Goal: Task Accomplishment & Management: Complete application form

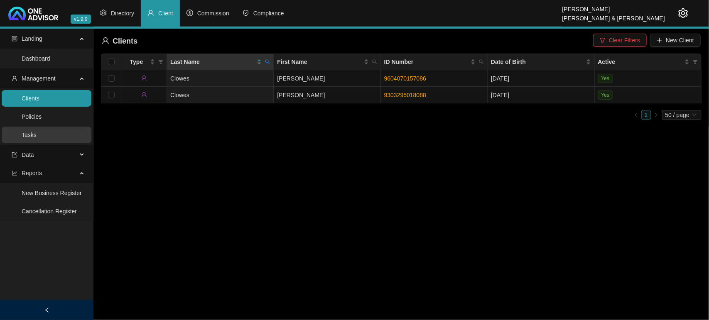
click at [32, 137] on link "Tasks" at bounding box center [29, 135] width 15 height 7
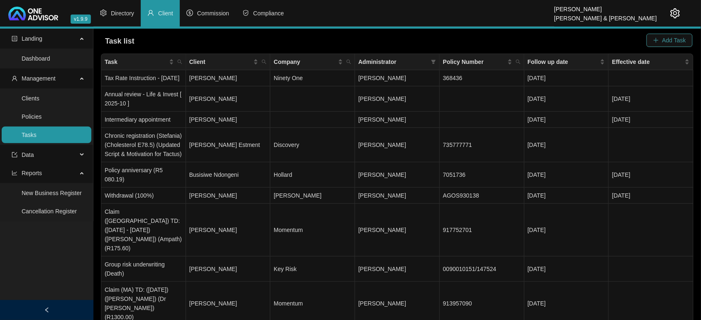
click at [666, 39] on span "Add Task" at bounding box center [674, 40] width 24 height 9
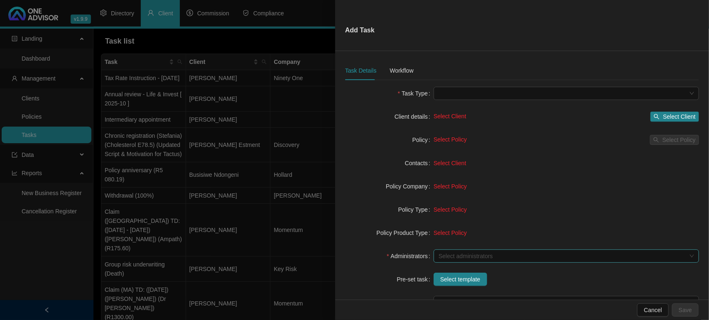
click at [466, 255] on div at bounding box center [561, 256] width 253 height 6
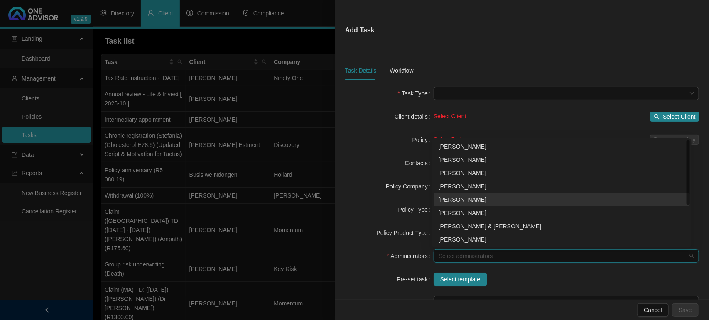
click at [453, 205] on div "[PERSON_NAME]" at bounding box center [562, 199] width 256 height 13
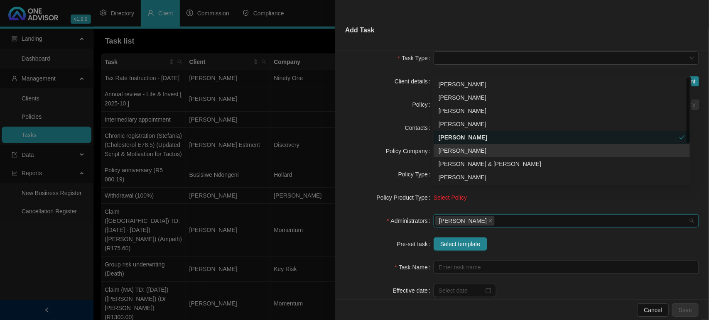
scroll to position [76, 0]
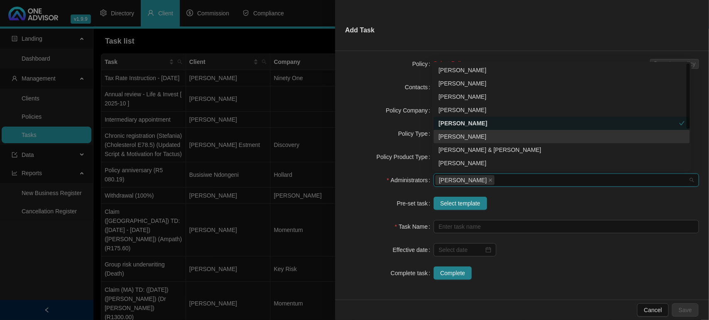
click at [451, 210] on form "Task Type Client details Select Client Select Client Policy Select Policy Selec…" at bounding box center [522, 145] width 354 height 269
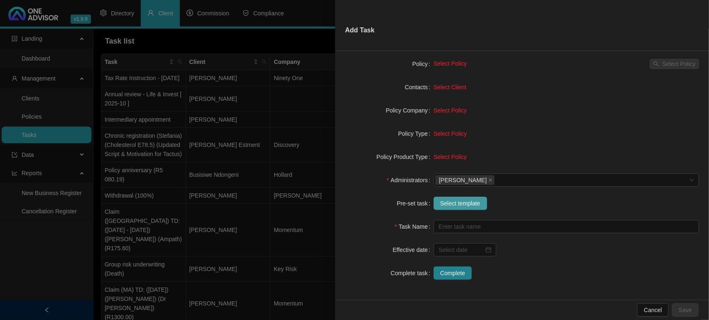
click at [453, 201] on span "Select template" at bounding box center [460, 203] width 40 height 9
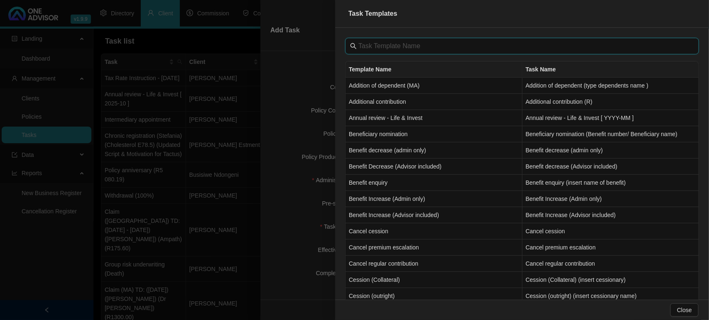
click at [392, 44] on input "text" at bounding box center [522, 46] width 329 height 10
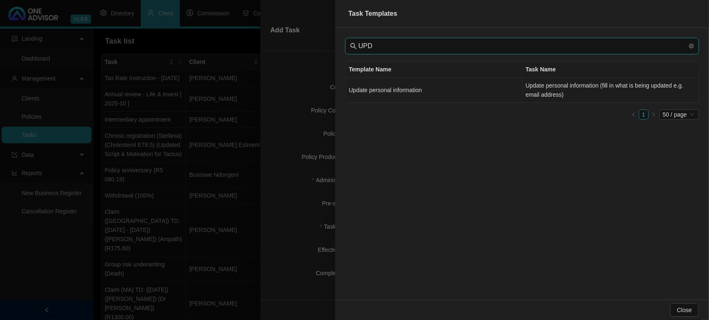
type input "UPD"
click at [434, 90] on td "Update personal information" at bounding box center [433, 90] width 177 height 25
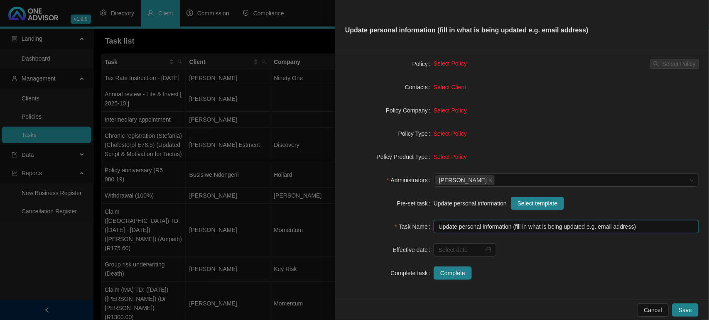
click at [570, 228] on input "Update personal information (fill in what is being updated e.g. email address)" at bounding box center [566, 226] width 265 height 13
drag, startPoint x: 632, startPoint y: 229, endPoint x: 517, endPoint y: 225, distance: 114.3
click at [515, 223] on input "Update personal information (fill in what is being updated e.g. email address)" at bounding box center [566, 226] width 265 height 13
type input "Update personal information (Physical Address)"
click at [451, 88] on span "Select Client" at bounding box center [450, 87] width 33 height 7
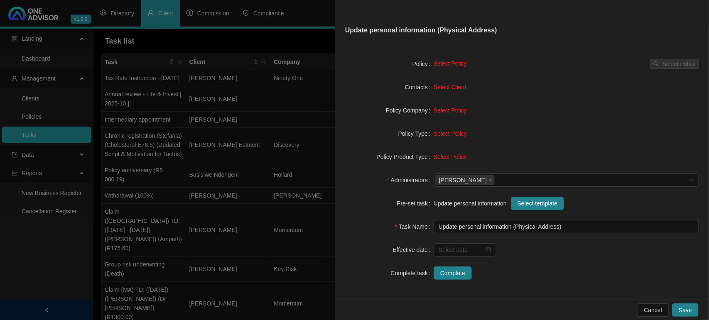
scroll to position [24, 0]
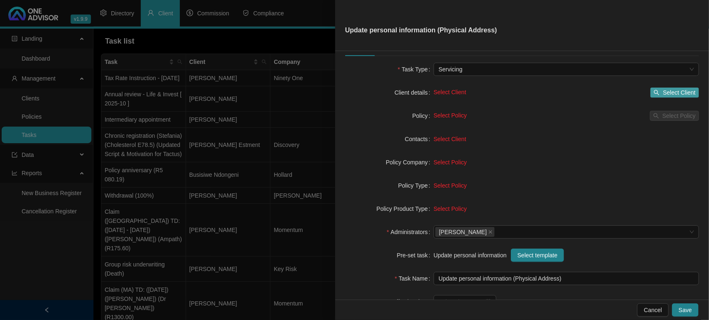
click at [665, 92] on span "Select Client" at bounding box center [679, 92] width 33 height 9
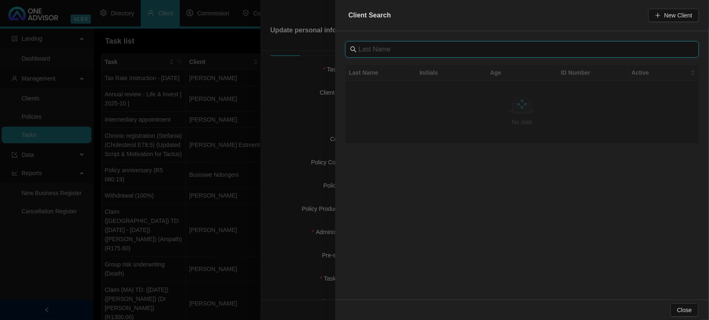
click at [433, 51] on input "text" at bounding box center [522, 49] width 329 height 10
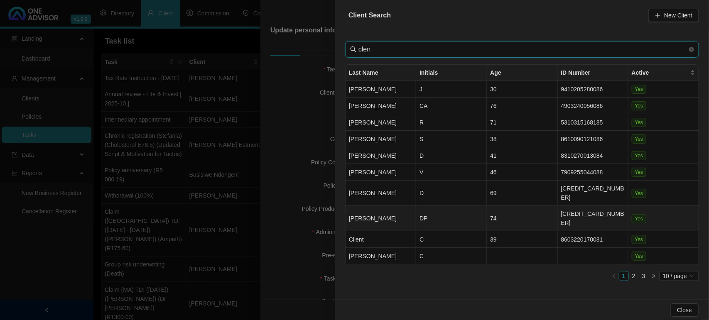
type input "clen"
click at [451, 206] on td "DP" at bounding box center [451, 218] width 71 height 25
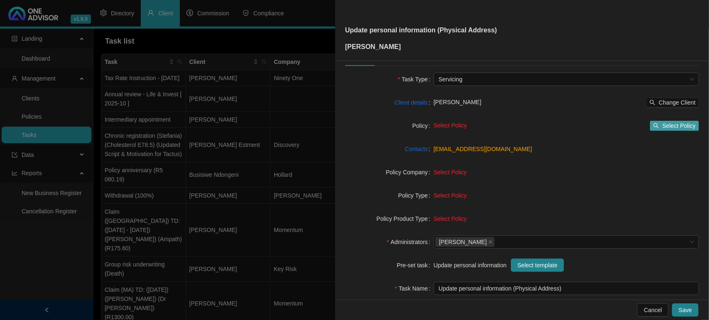
click at [653, 128] on icon "search" at bounding box center [656, 126] width 6 height 6
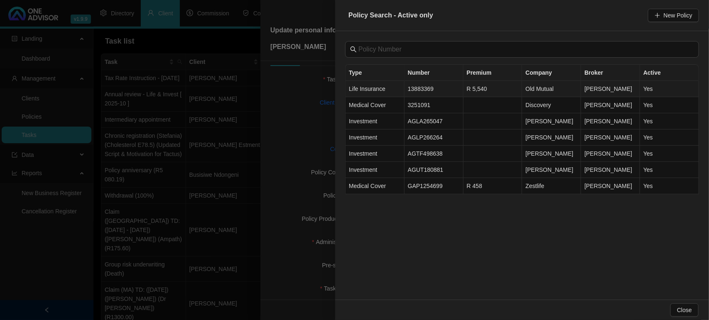
click at [426, 88] on td "13883369" at bounding box center [433, 89] width 59 height 16
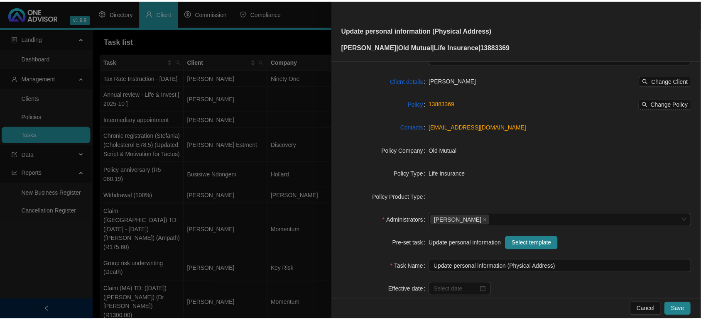
scroll to position [0, 0]
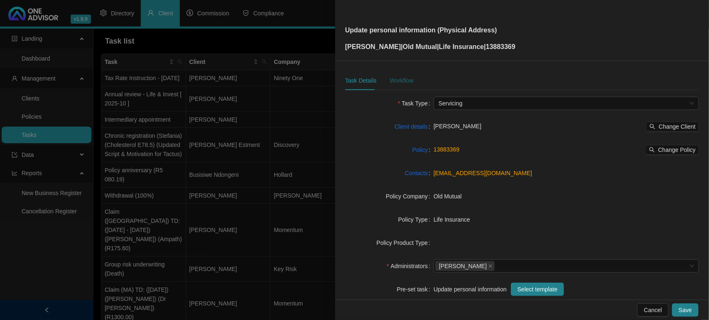
click at [403, 80] on div "Workflow" at bounding box center [402, 80] width 24 height 9
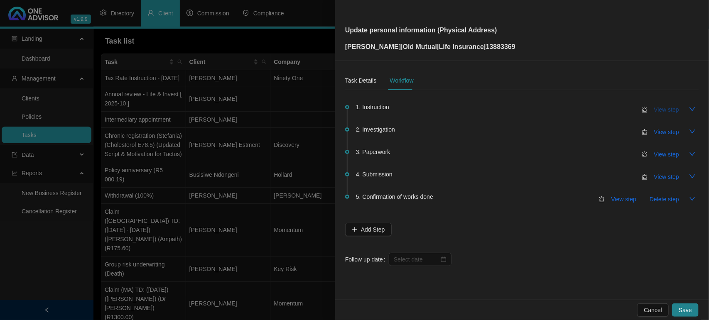
click at [668, 109] on span "View step" at bounding box center [666, 109] width 25 height 9
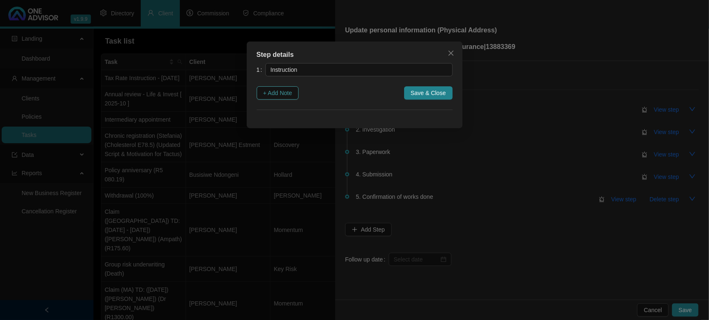
click at [282, 93] on span "+ Add Note" at bounding box center [277, 92] width 29 height 9
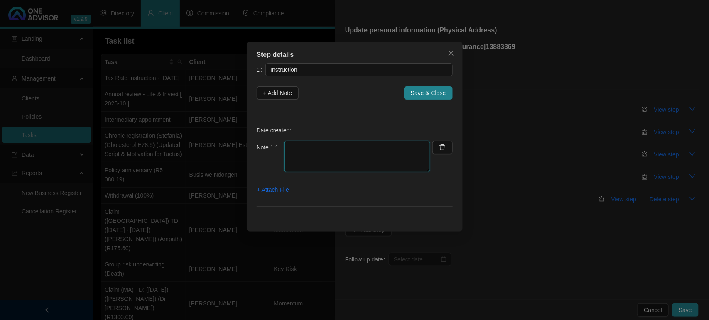
click at [303, 152] on textarea at bounding box center [357, 157] width 146 height 32
click at [309, 154] on textarea at bounding box center [357, 157] width 146 height 32
type textarea "1"
type textarea "0"
type textarea "[DATE] [PERSON_NAME] asked me to correct physical address"
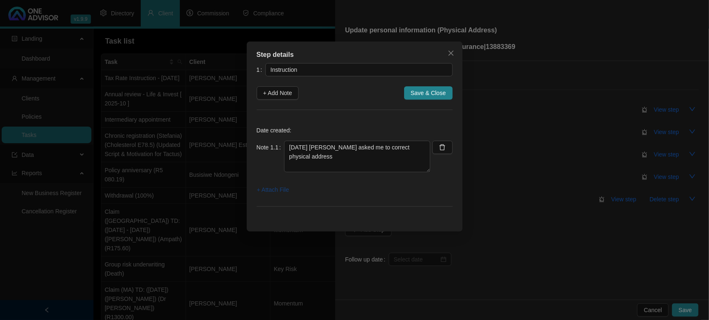
click at [270, 188] on span "+ Attach File" at bounding box center [273, 189] width 32 height 9
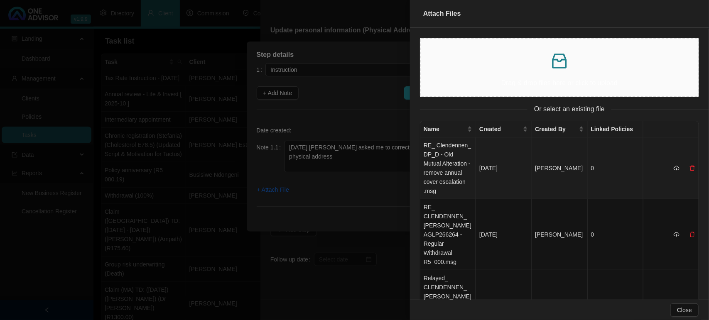
click at [440, 162] on td "RE_ Clendennen_ DP_D - Old Mutual Alteration - remove annual cover escalation .…" at bounding box center [448, 168] width 56 height 62
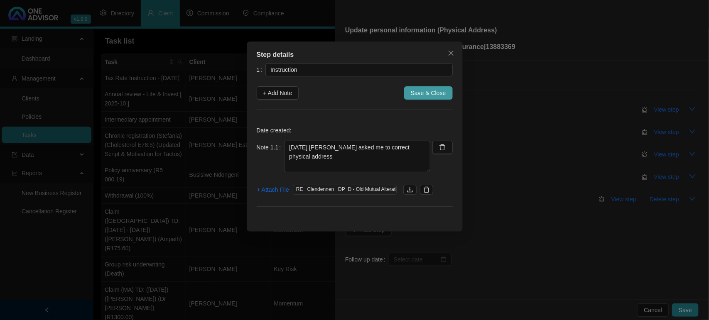
click at [418, 96] on span "Save & Close" at bounding box center [428, 92] width 35 height 9
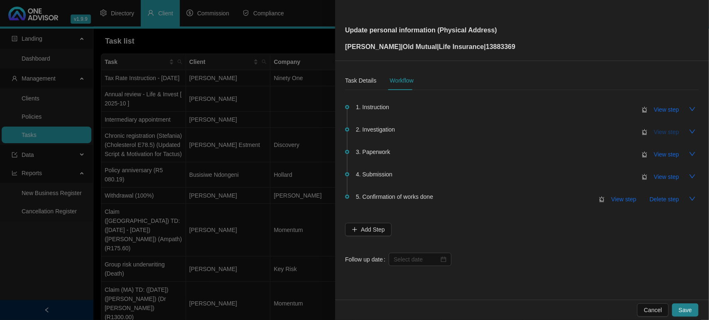
click at [652, 133] on button "View step" at bounding box center [666, 131] width 38 height 13
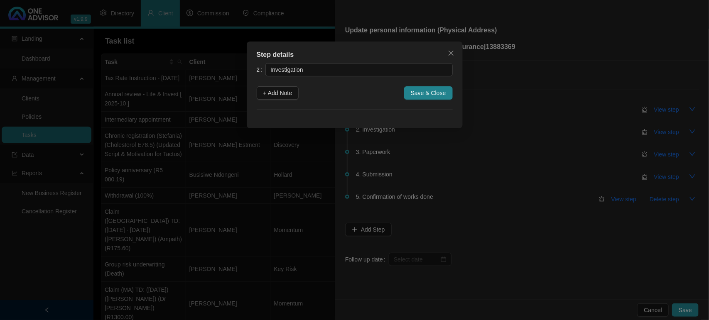
drag, startPoint x: 285, startPoint y: 90, endPoint x: 336, endPoint y: 117, distance: 58.1
click at [285, 91] on span "+ Add Note" at bounding box center [277, 92] width 29 height 9
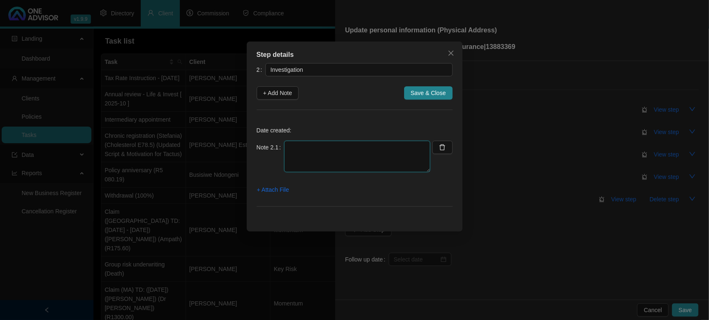
click at [328, 148] on textarea at bounding box center [357, 157] width 146 height 32
type textarea "u"
type textarea "Updated it online"
click at [426, 90] on span "Save & Close" at bounding box center [428, 92] width 35 height 9
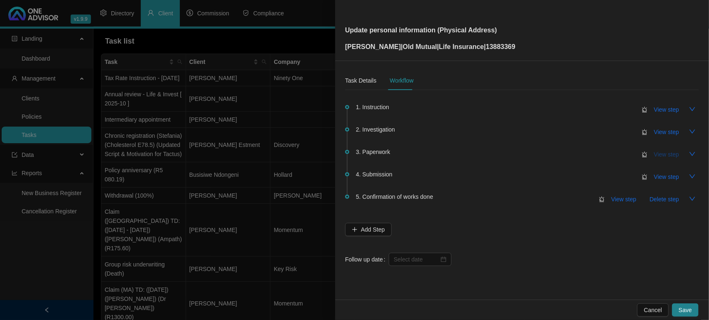
click at [663, 155] on span "View step" at bounding box center [666, 154] width 25 height 9
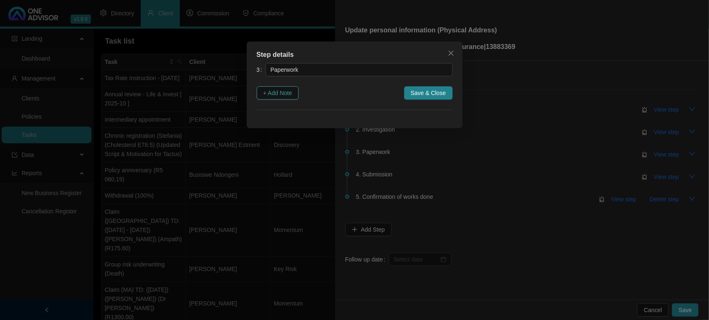
click at [292, 96] on span "+ Add Note" at bounding box center [277, 92] width 29 height 9
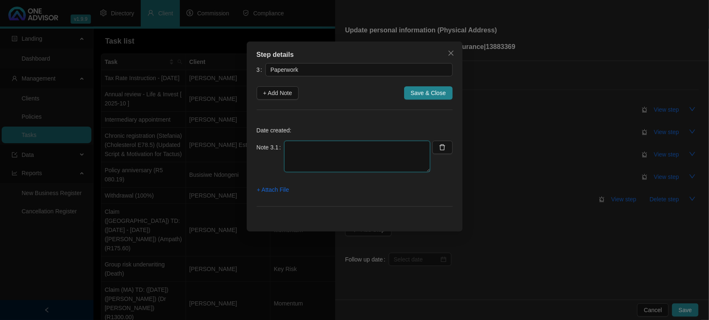
click at [310, 146] on textarea at bounding box center [357, 157] width 146 height 32
type textarea "No paperwork required / was more of a correction than update"
click at [430, 91] on span "Save & Close" at bounding box center [428, 92] width 35 height 9
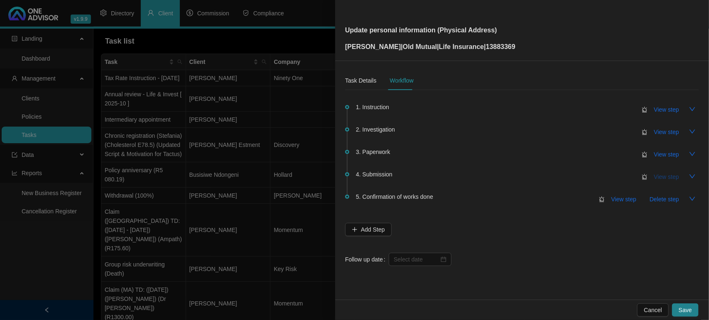
click at [670, 173] on span "View step" at bounding box center [666, 176] width 25 height 9
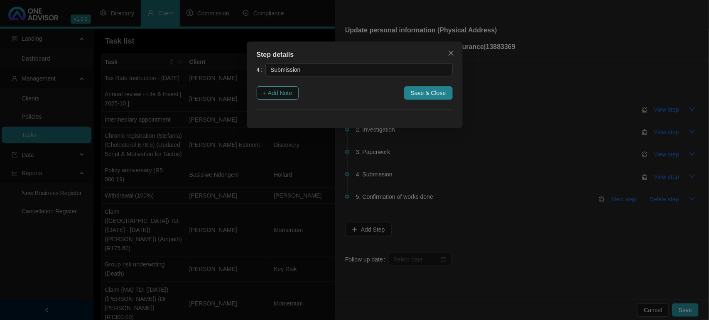
click at [295, 94] on button "+ Add Note" at bounding box center [278, 92] width 42 height 13
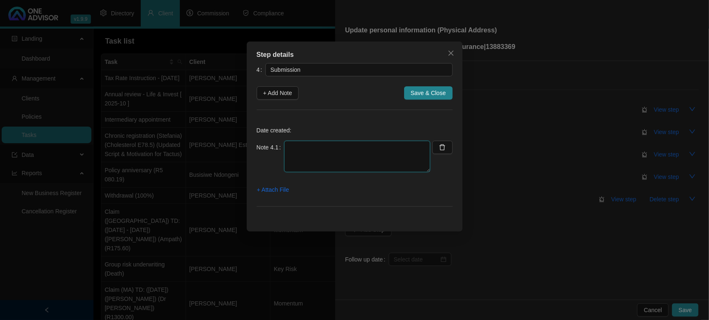
click at [341, 147] on textarea at bounding box center [357, 157] width 146 height 32
type textarea "s"
type textarea "Summited instruction online to remove St Winifred's"
click at [424, 92] on span "Save & Close" at bounding box center [428, 92] width 35 height 9
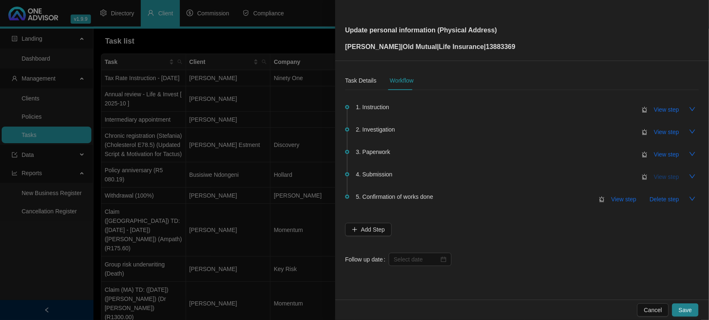
click at [664, 177] on span "View step" at bounding box center [666, 176] width 25 height 9
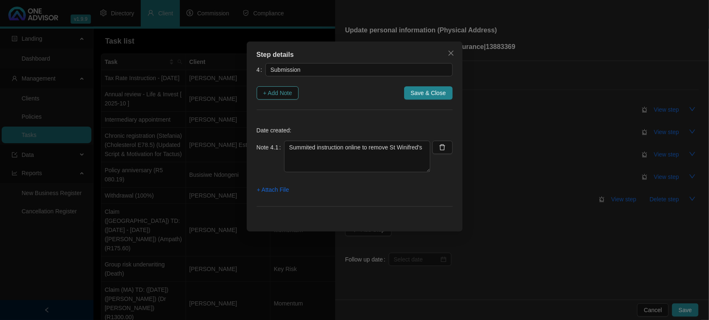
click at [281, 94] on span "+ Add Note" at bounding box center [277, 92] width 29 height 9
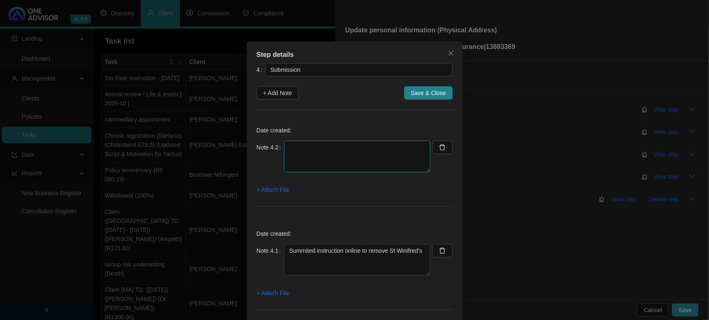
click at [335, 154] on textarea at bounding box center [357, 157] width 146 height 32
type textarea "l"
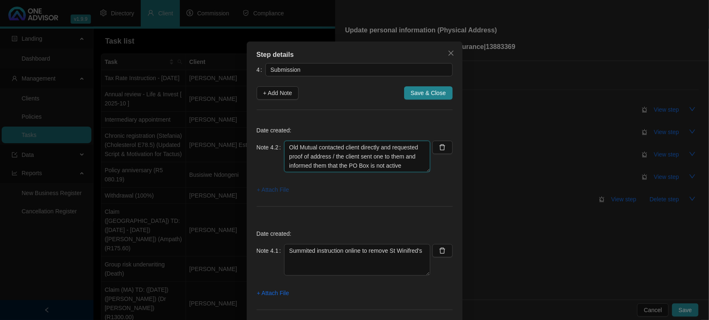
type textarea "Old Mutual contacted client directly and requested proof of address / the clien…"
click at [266, 188] on span "+ Attach File" at bounding box center [273, 189] width 32 height 9
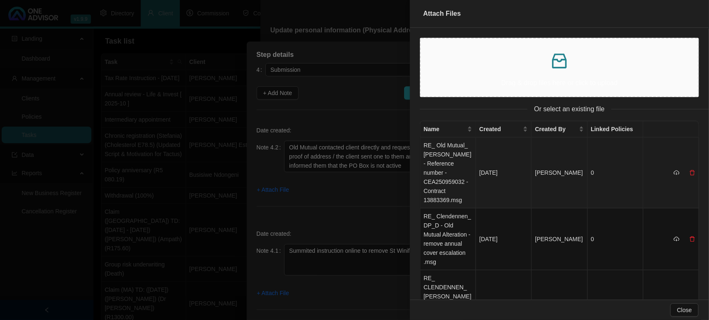
click at [446, 160] on td "RE_ Old Mutual_ [PERSON_NAME] - Reference number - CEA250959032 - Contract 1388…" at bounding box center [448, 172] width 56 height 71
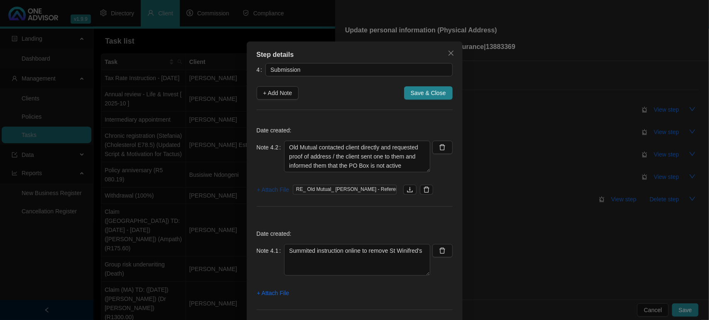
click at [268, 187] on span "+ Attach File" at bounding box center [273, 189] width 32 height 9
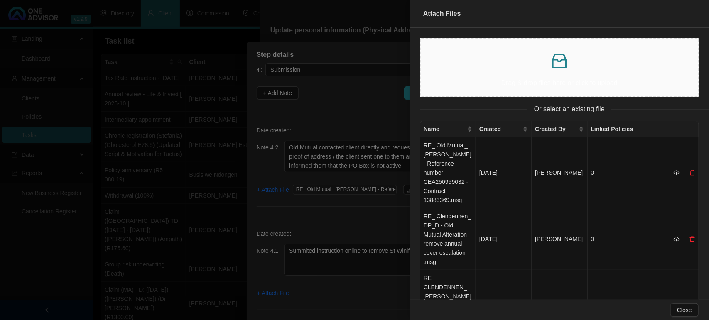
click at [516, 77] on div "Drag & drop files here or click to upload" at bounding box center [559, 67] width 264 height 44
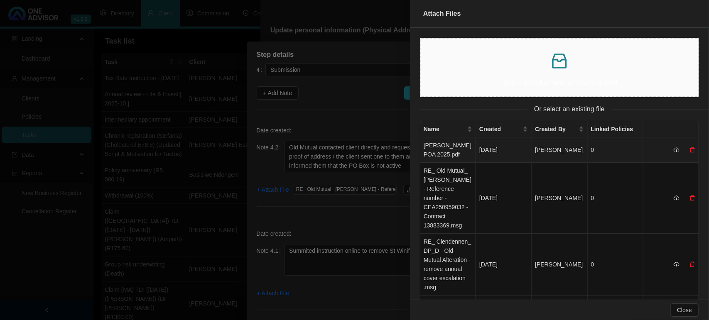
click at [448, 150] on td "[PERSON_NAME] POA 2025.pdf" at bounding box center [448, 149] width 56 height 25
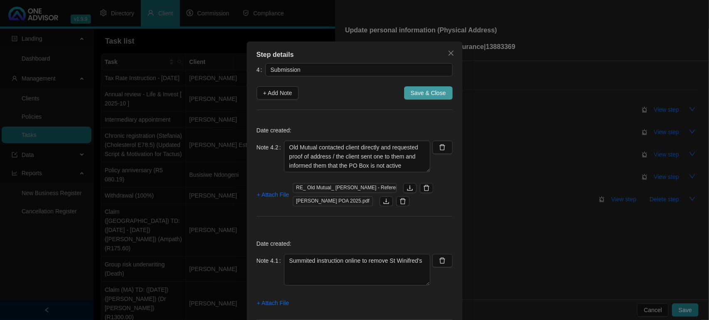
click at [418, 91] on span "Save & Close" at bounding box center [428, 92] width 35 height 9
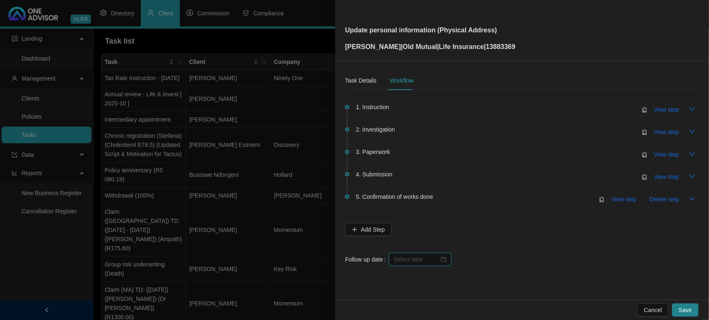
click at [425, 257] on input at bounding box center [416, 259] width 45 height 9
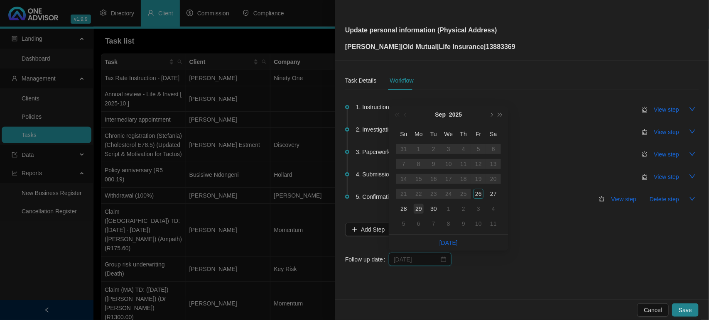
type input "[DATE]"
click at [419, 210] on div "29" at bounding box center [419, 209] width 10 height 10
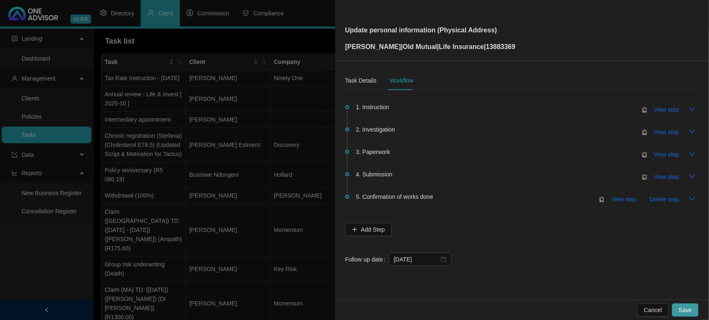
click at [683, 307] on span "Save" at bounding box center [685, 310] width 13 height 9
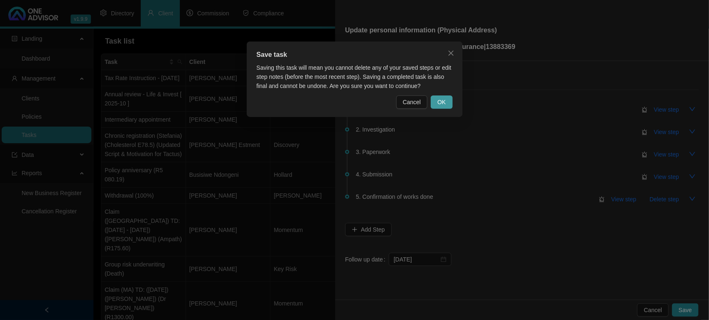
click at [444, 100] on span "OK" at bounding box center [441, 102] width 8 height 9
